Goal: Task Accomplishment & Management: Use online tool/utility

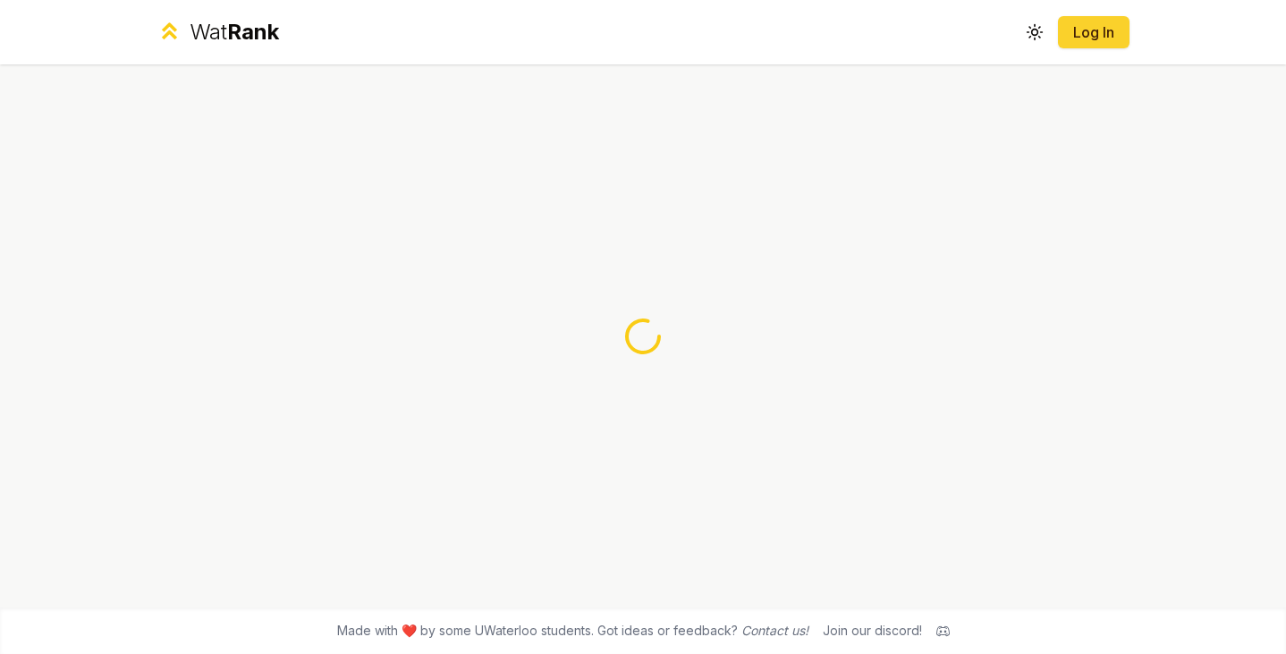
click at [1078, 33] on link "Log In" at bounding box center [1093, 31] width 43 height 21
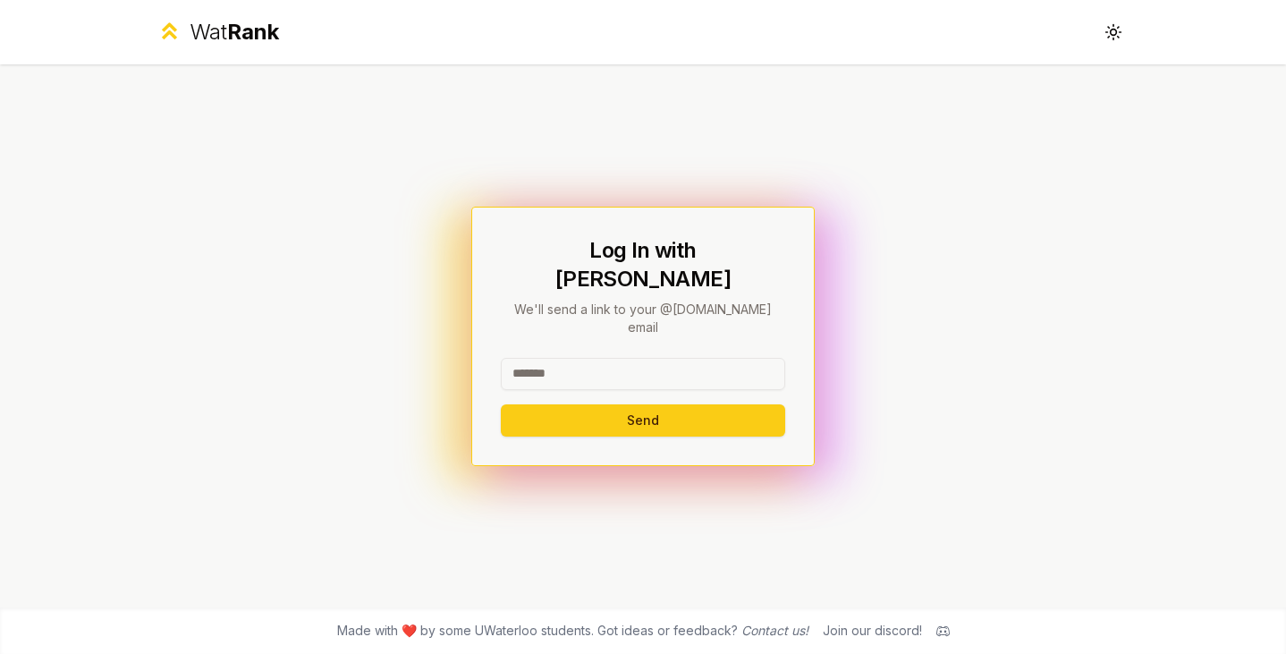
click at [611, 361] on input at bounding box center [643, 374] width 284 height 32
type input "*******"
click at [501, 404] on button "Send" at bounding box center [643, 420] width 284 height 32
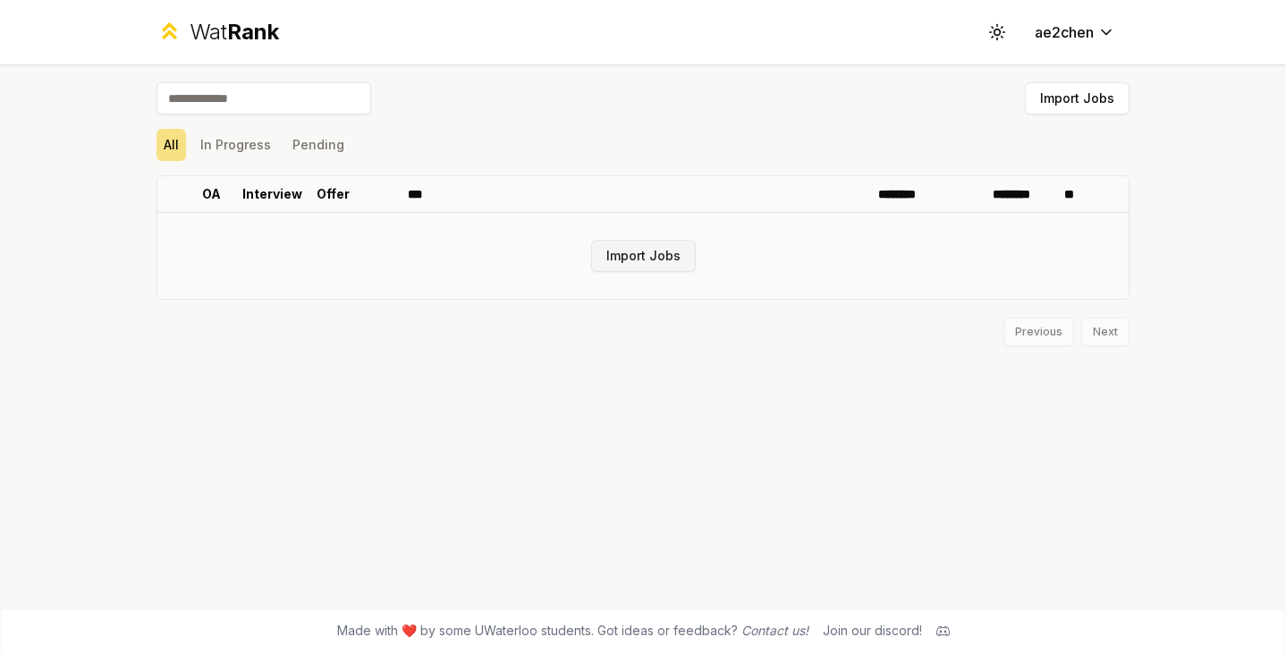
click at [651, 241] on button "Import Jobs" at bounding box center [643, 256] width 105 height 32
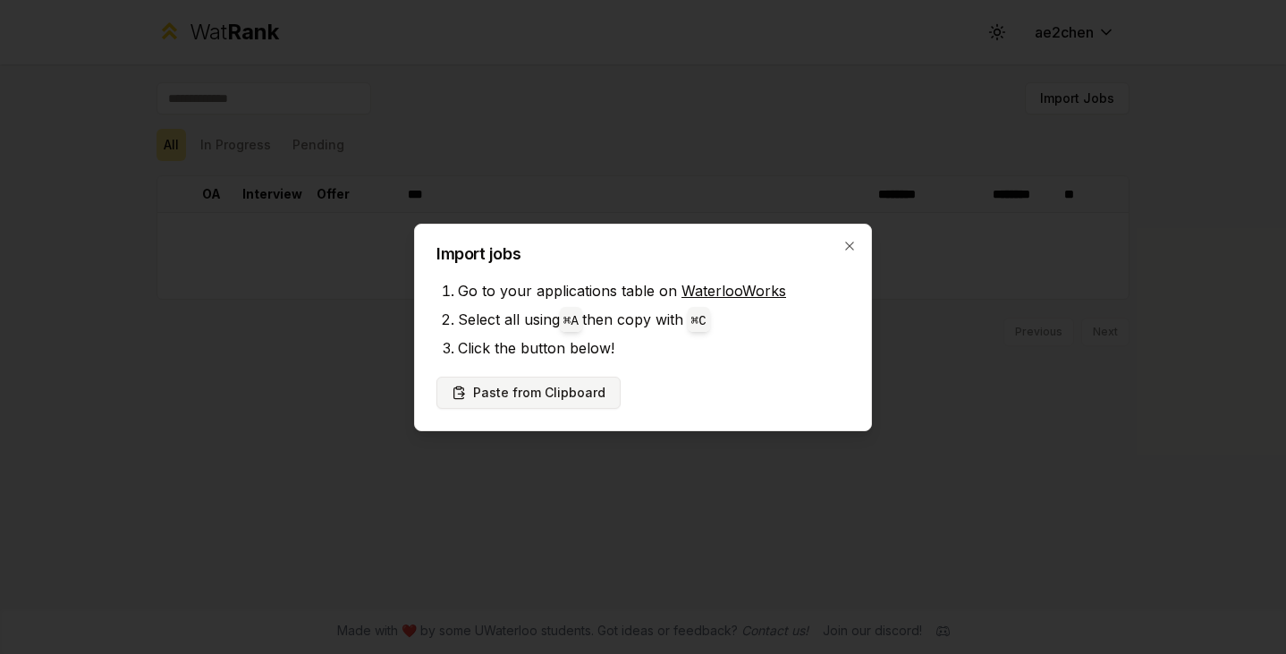
click at [477, 391] on button "Paste from Clipboard" at bounding box center [528, 393] width 184 height 32
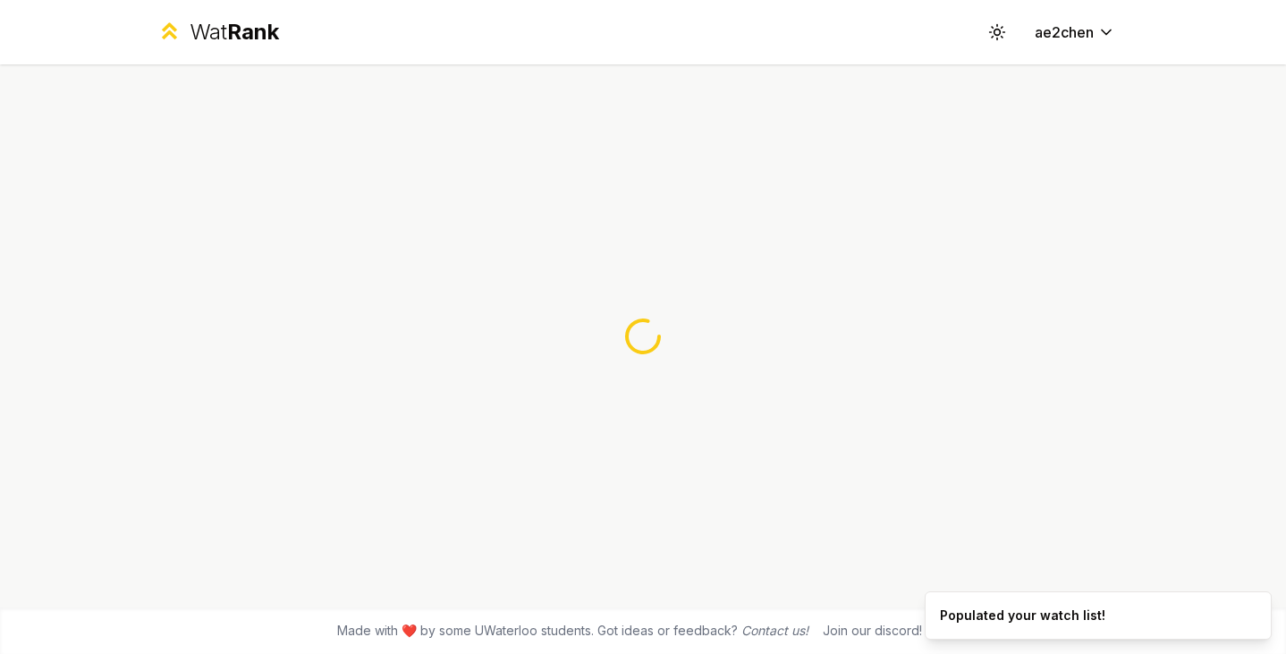
click at [529, 396] on div at bounding box center [643, 335] width 1030 height 543
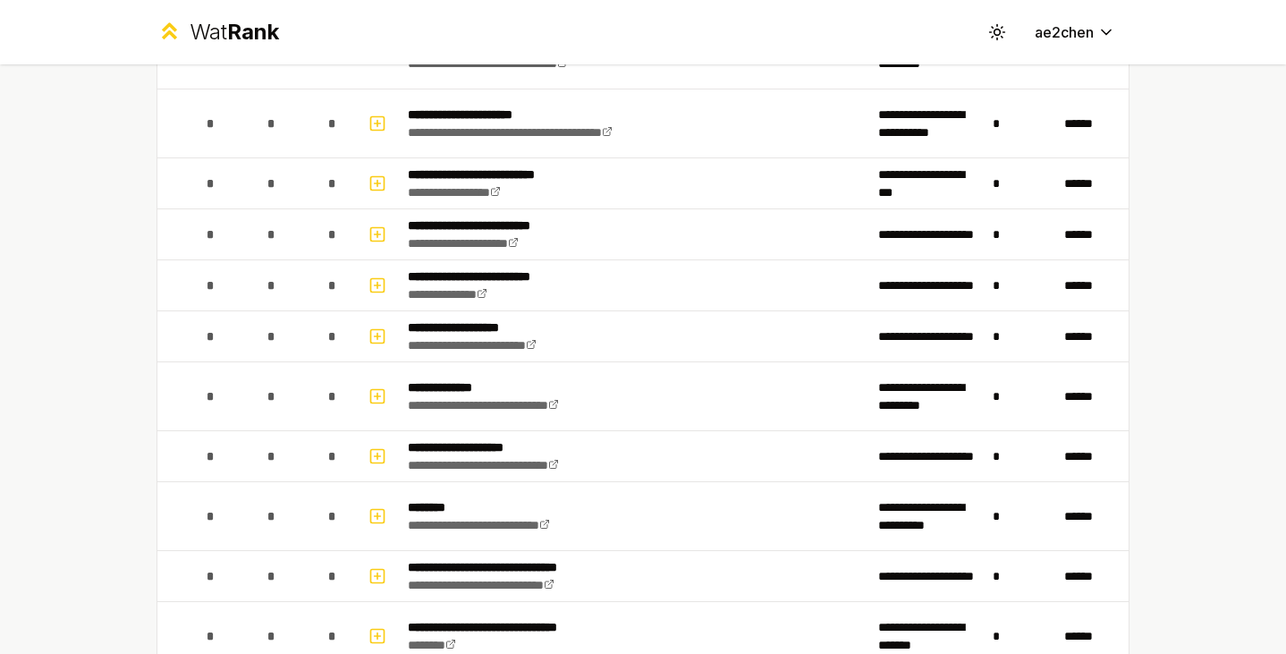
scroll to position [2255, 0]
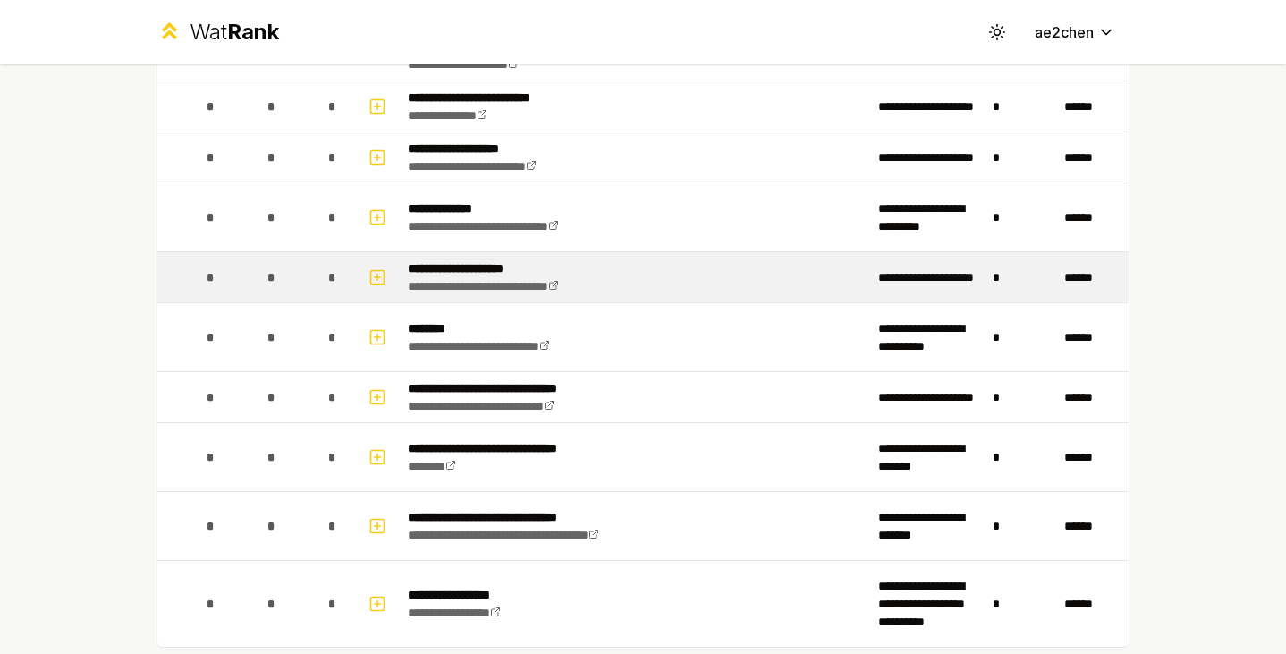
click at [447, 268] on p "**********" at bounding box center [511, 268] width 207 height 18
click at [375, 280] on icon "button" at bounding box center [377, 277] width 18 height 21
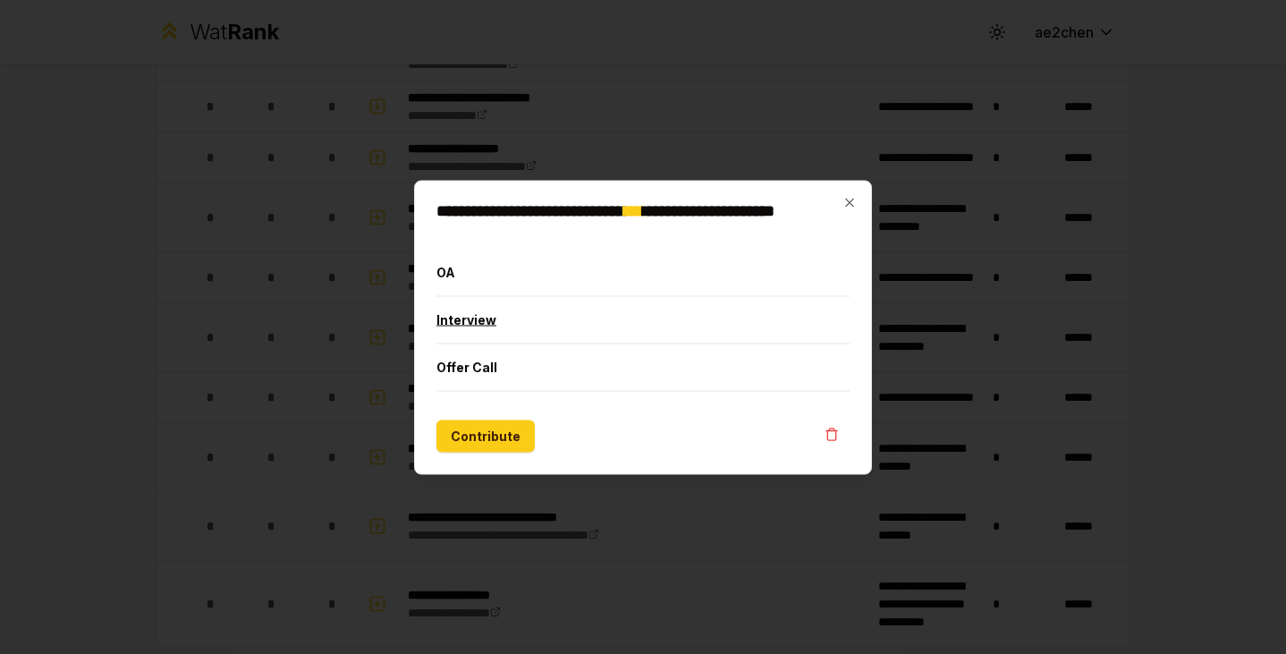
click at [495, 311] on button "Interview" at bounding box center [642, 319] width 413 height 47
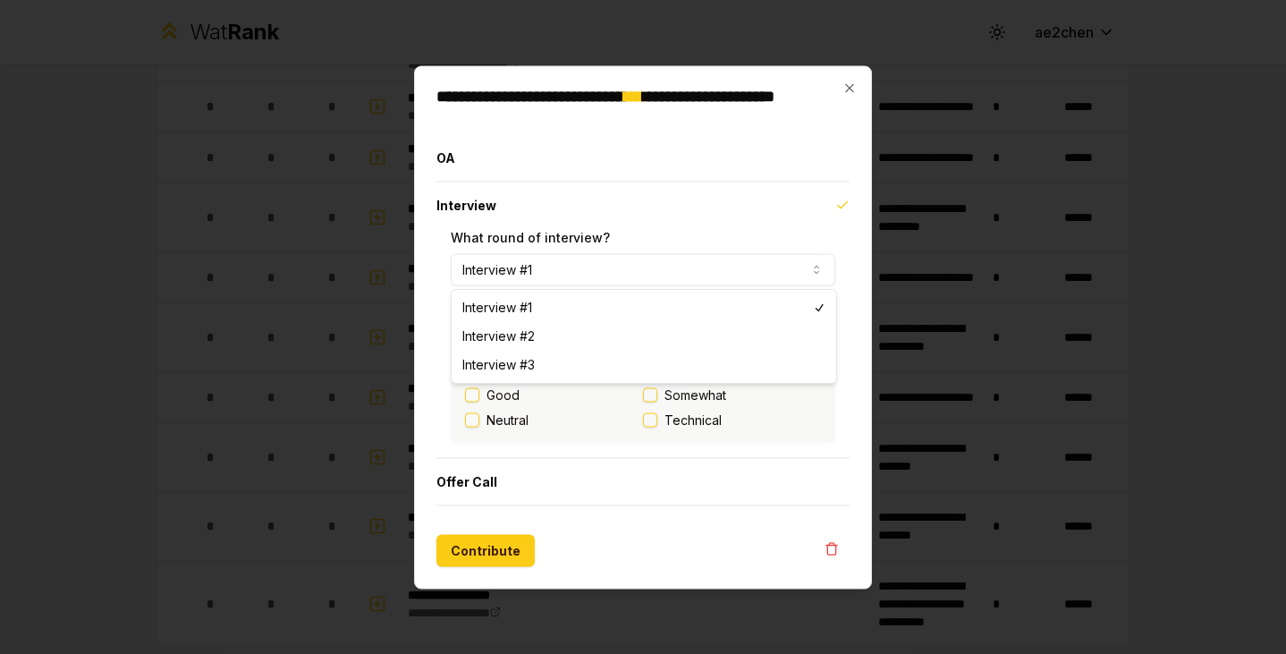
click at [591, 270] on button "Interview #1" at bounding box center [643, 269] width 385 height 32
click at [583, 233] on label "What round of interview?" at bounding box center [530, 236] width 159 height 15
click at [583, 253] on button "Interview #1" at bounding box center [643, 269] width 385 height 32
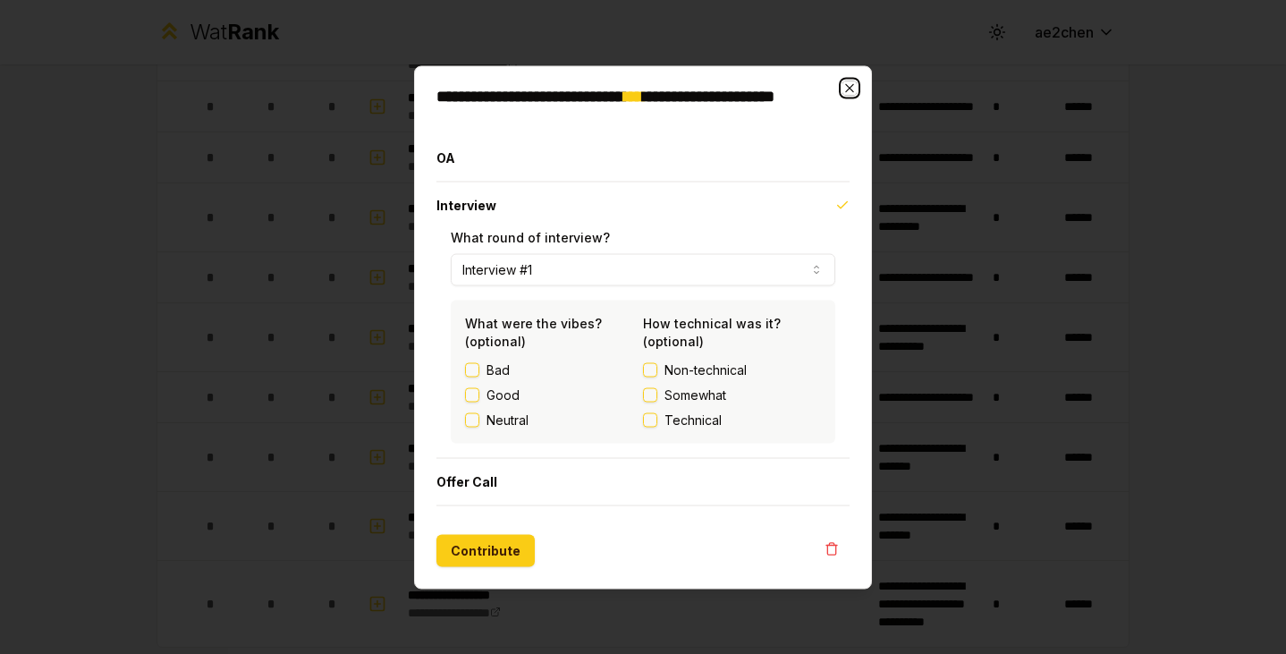
click at [843, 86] on icon "button" at bounding box center [850, 87] width 14 height 14
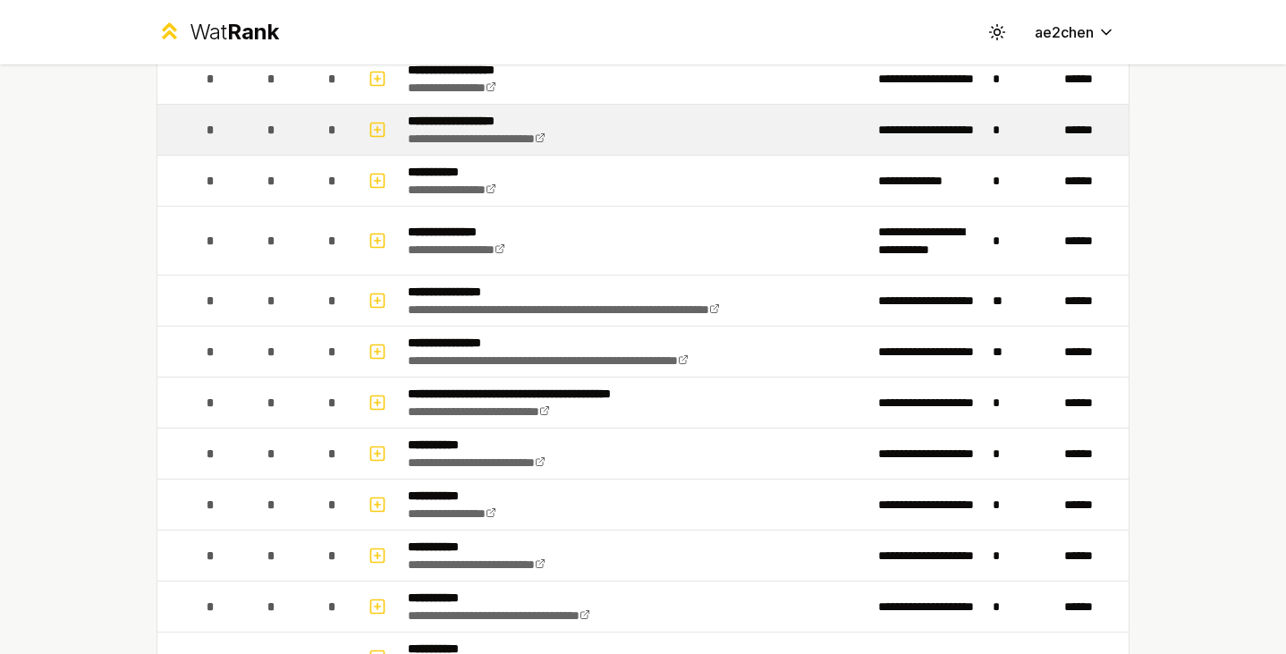
scroll to position [0, 0]
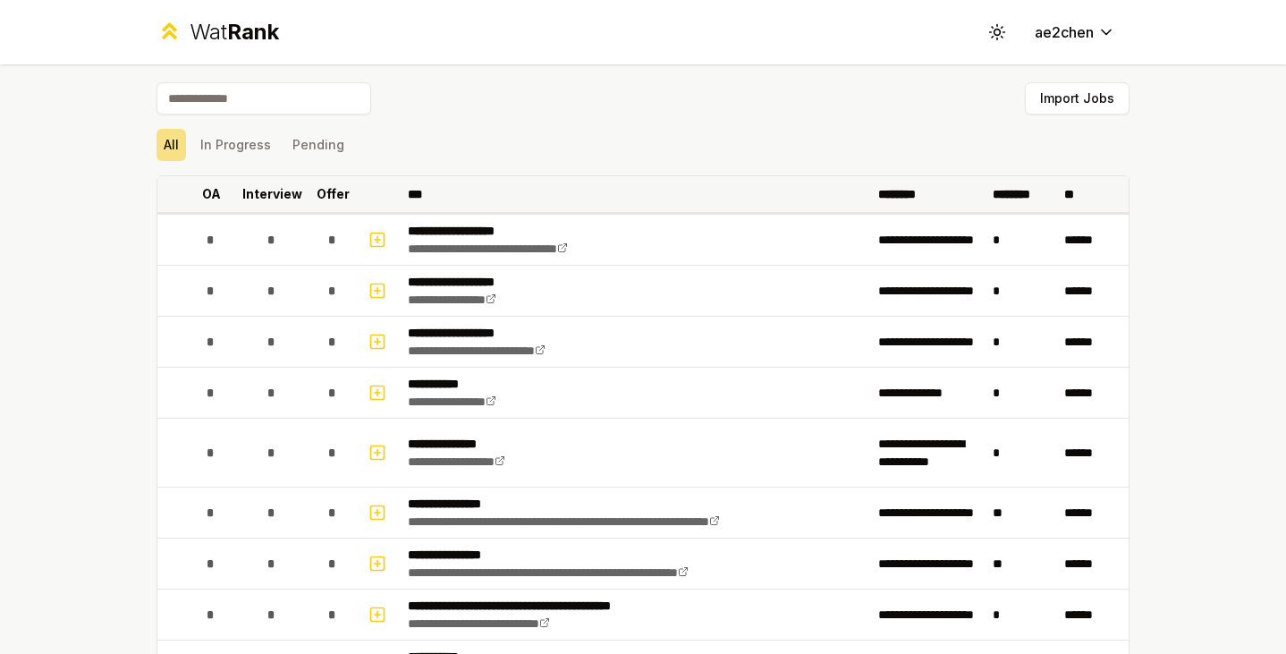
click at [202, 192] on p "OA" at bounding box center [211, 194] width 19 height 18
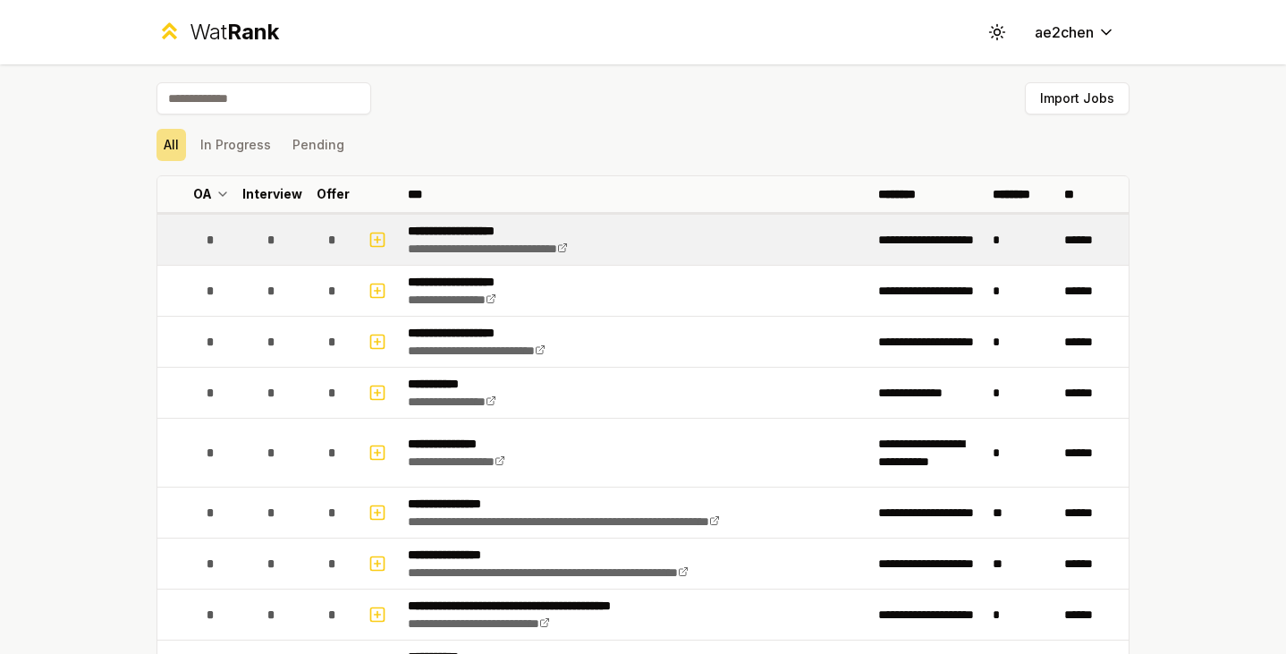
click at [472, 227] on p "**********" at bounding box center [513, 231] width 210 height 18
click at [469, 230] on p "**********" at bounding box center [513, 231] width 210 height 18
click at [368, 237] on icon "button" at bounding box center [377, 239] width 18 height 21
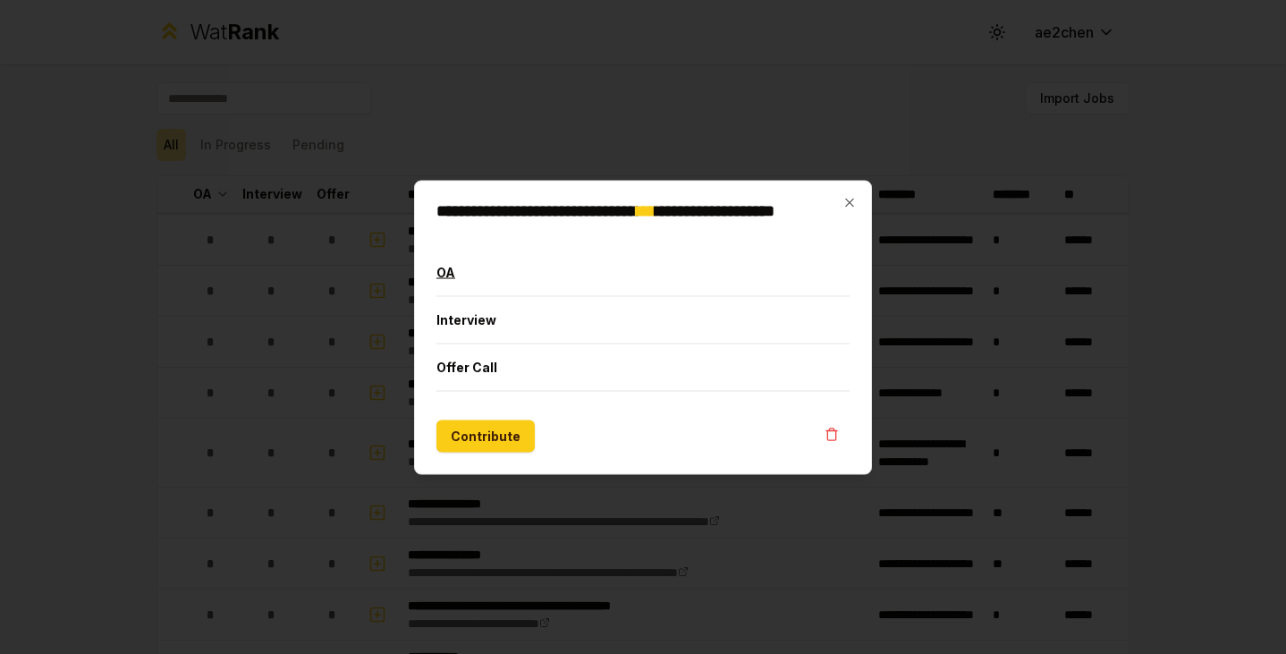
click at [445, 278] on button "OA" at bounding box center [642, 272] width 413 height 47
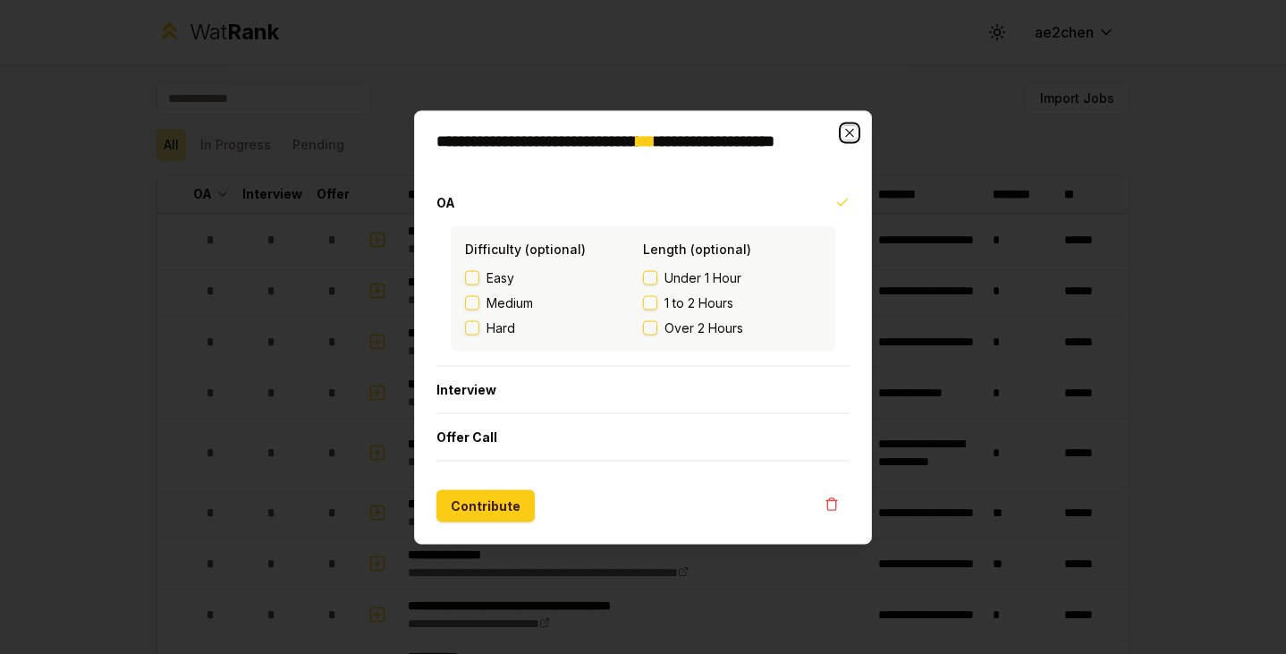
click at [854, 132] on icon "button" at bounding box center [850, 132] width 14 height 14
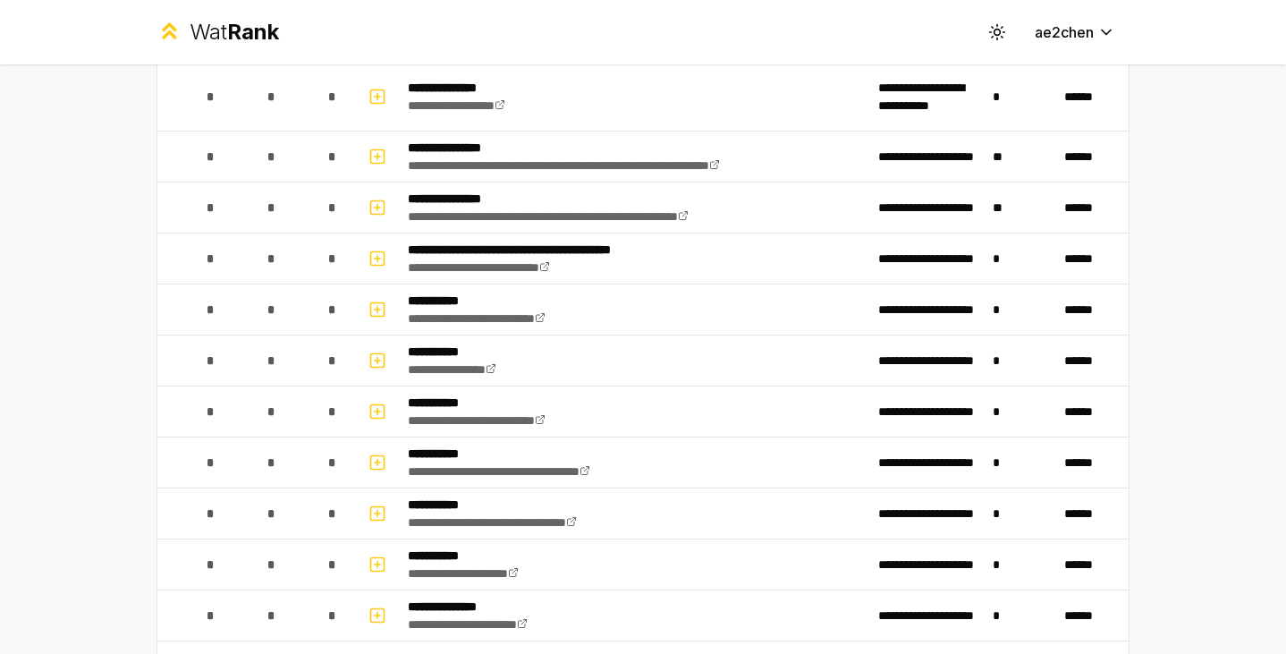
scroll to position [365, 0]
